Goal: Navigation & Orientation: Find specific page/section

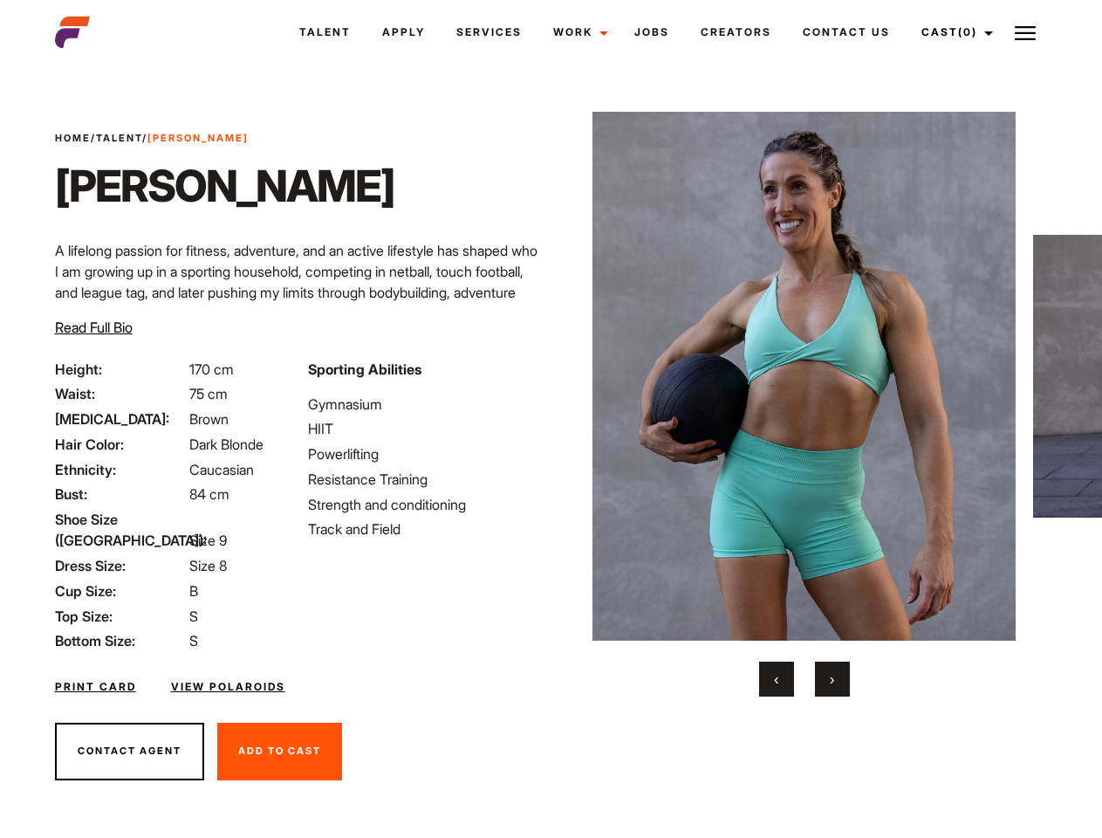
click at [952, 32] on link "Cast (0)" at bounding box center [955, 32] width 98 height 47
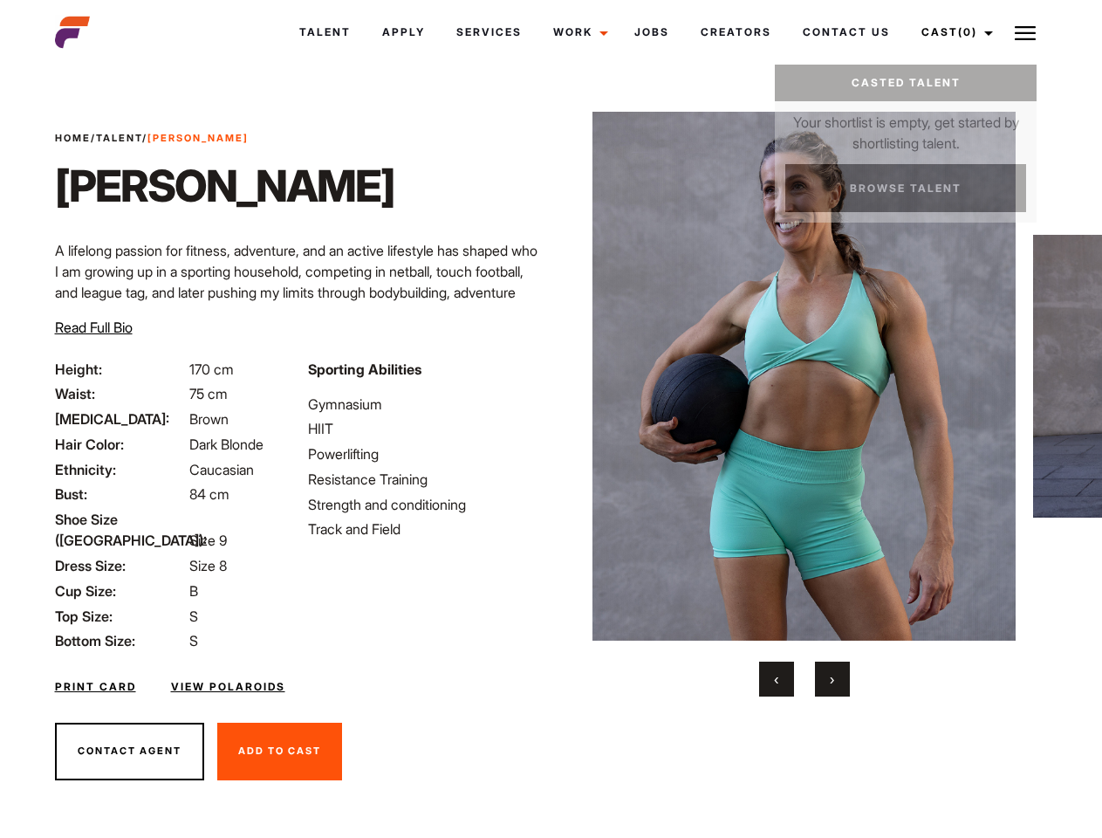
click at [1025, 32] on img at bounding box center [1025, 33] width 21 height 21
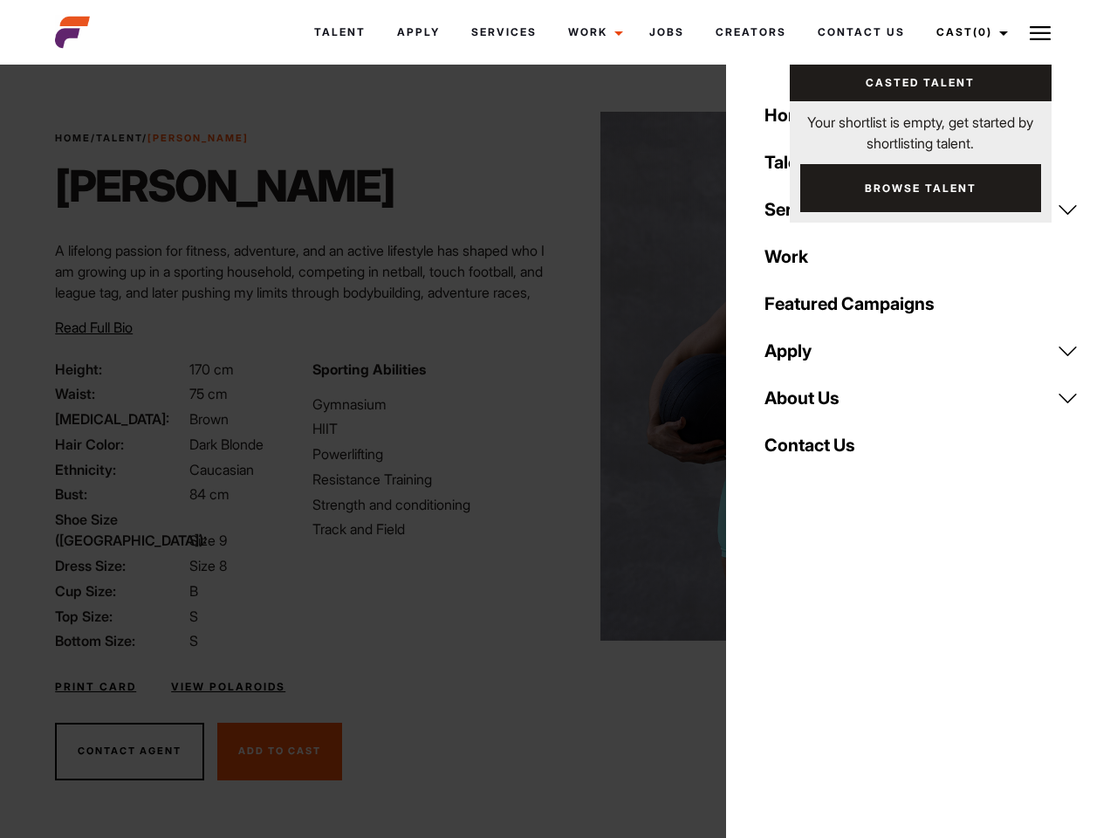
click at [804, 404] on img at bounding box center [811, 376] width 423 height 529
click at [551, 376] on div "Sporting Abilities Gymnasium HIIT Powerlifting Resistance Training Strength and…" at bounding box center [430, 505] width 257 height 293
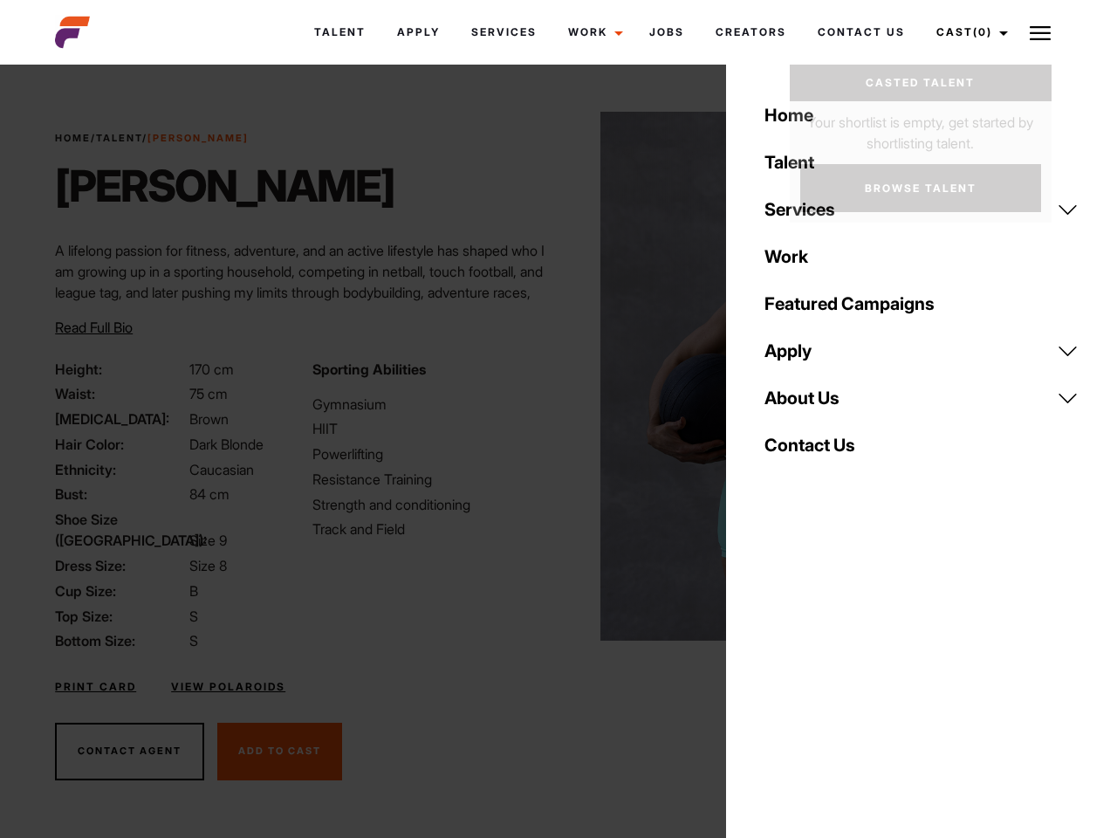
click at [777, 679] on div "Home Talent Services Talent Casting Photography Videography Creative Hair and M…" at bounding box center [921, 419] width 391 height 838
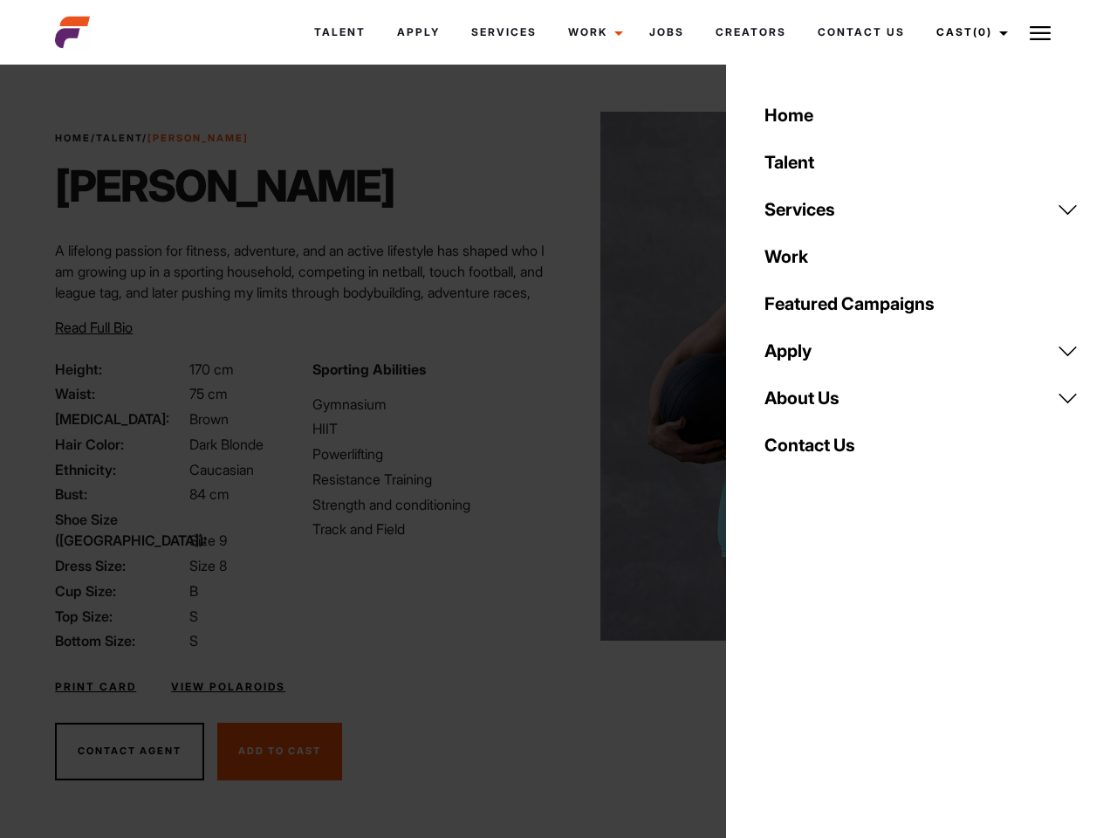
click at [832, 679] on div "Home Talent Services Talent Casting Photography Videography Creative Hair and M…" at bounding box center [921, 419] width 391 height 838
